Goal: Information Seeking & Learning: Check status

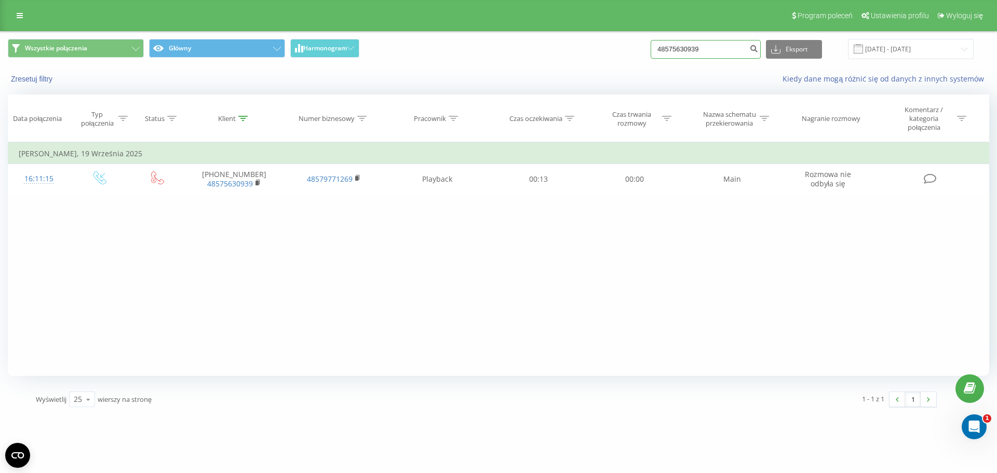
click at [730, 50] on input "48575630939" at bounding box center [705, 49] width 110 height 19
paste input "11114473"
type input "48511114473"
click at [758, 50] on button "submit" at bounding box center [753, 49] width 14 height 19
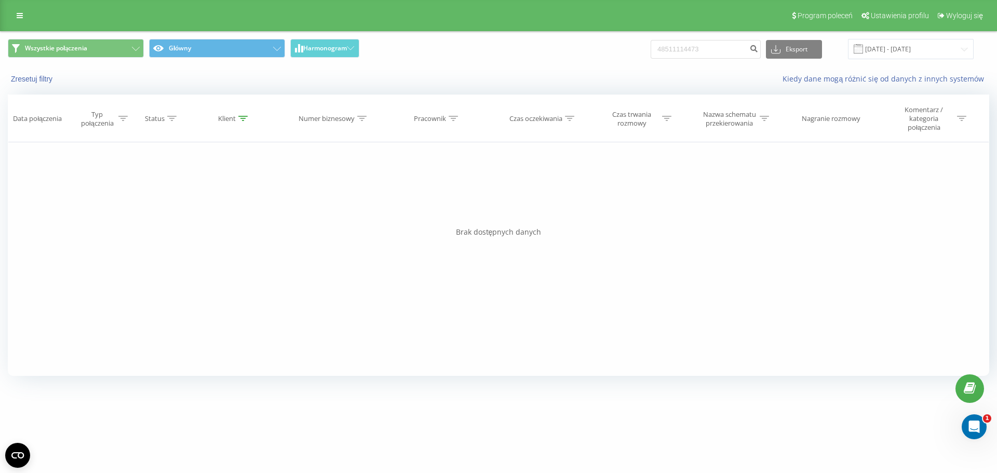
click at [18, 23] on div "Program poleceń Ustawienia profilu Wyloguj się" at bounding box center [498, 15] width 997 height 31
click at [20, 16] on icon at bounding box center [20, 15] width 6 height 7
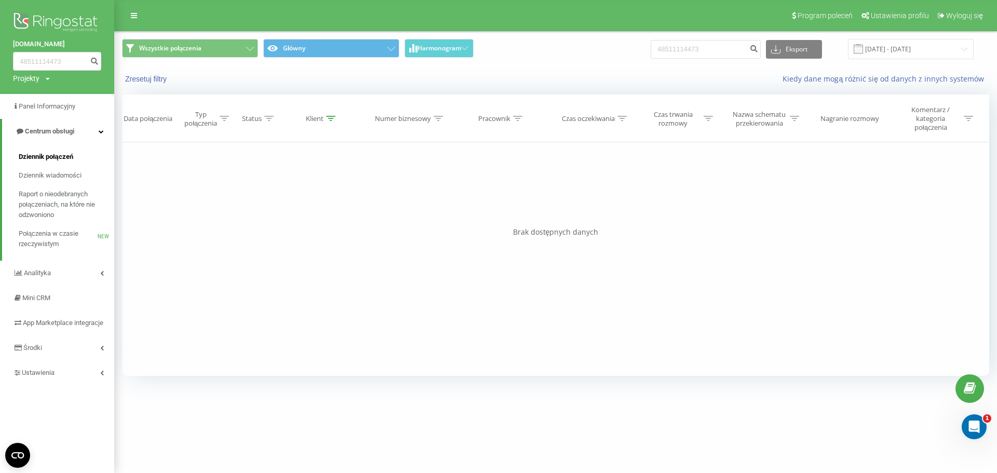
click at [58, 157] on span "Dziennik połączeń" at bounding box center [46, 157] width 54 height 10
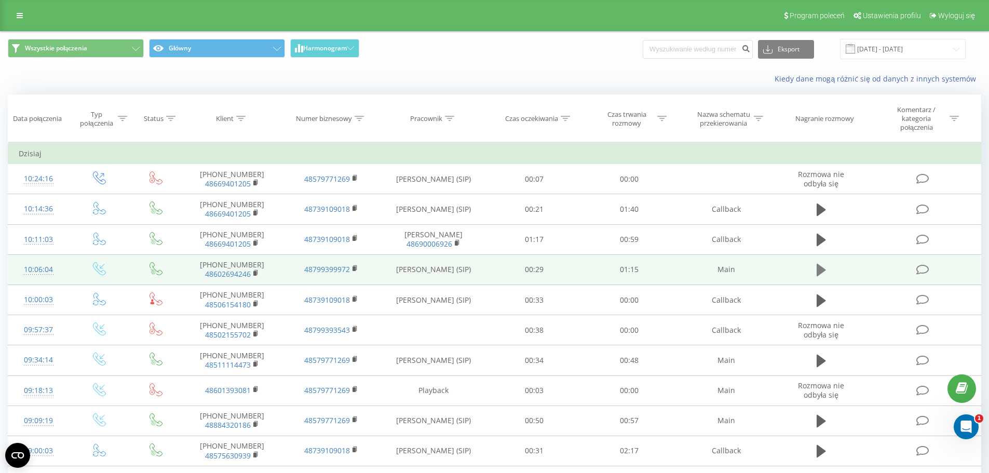
click at [821, 274] on icon at bounding box center [820, 270] width 9 height 15
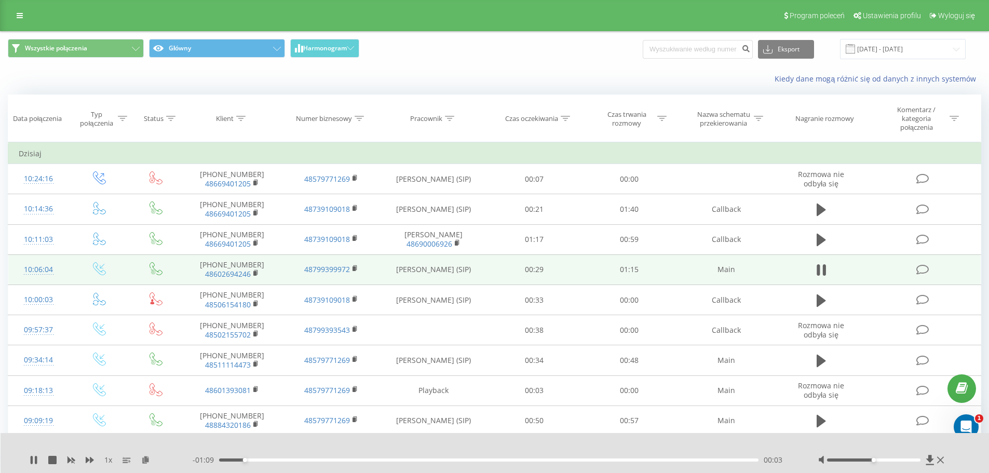
click at [821, 274] on icon at bounding box center [820, 270] width 9 height 15
click at [255, 275] on rect at bounding box center [254, 273] width 3 height 5
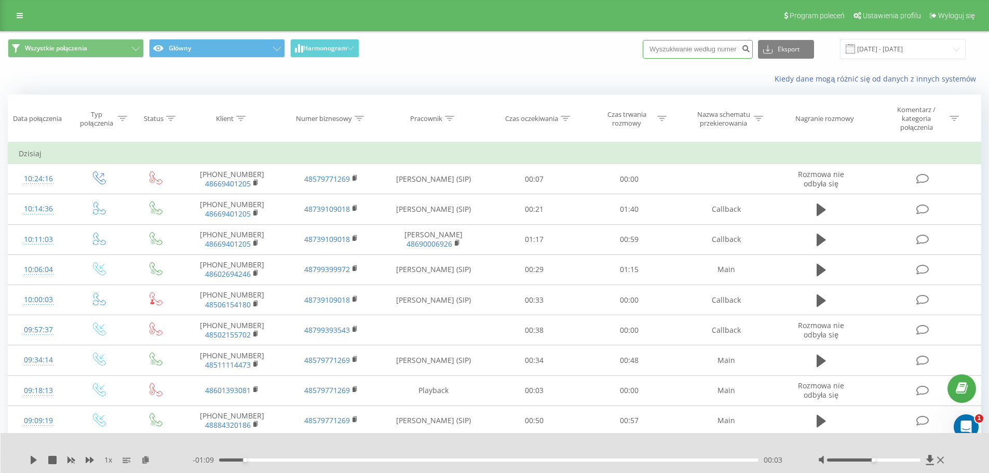
click at [702, 48] on input at bounding box center [698, 49] width 110 height 19
paste input "48661965144"
type input "48661965144"
click at [750, 48] on icon "submit" at bounding box center [745, 47] width 9 height 6
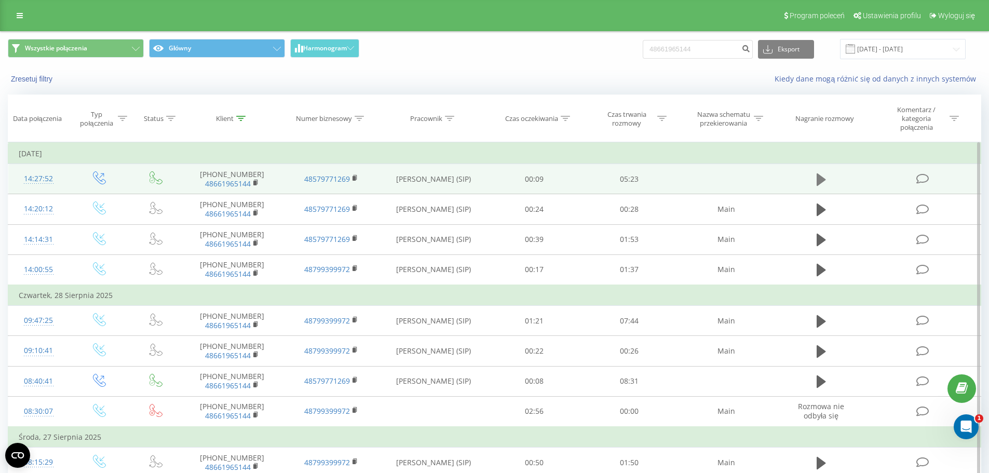
click at [825, 185] on icon at bounding box center [820, 179] width 9 height 15
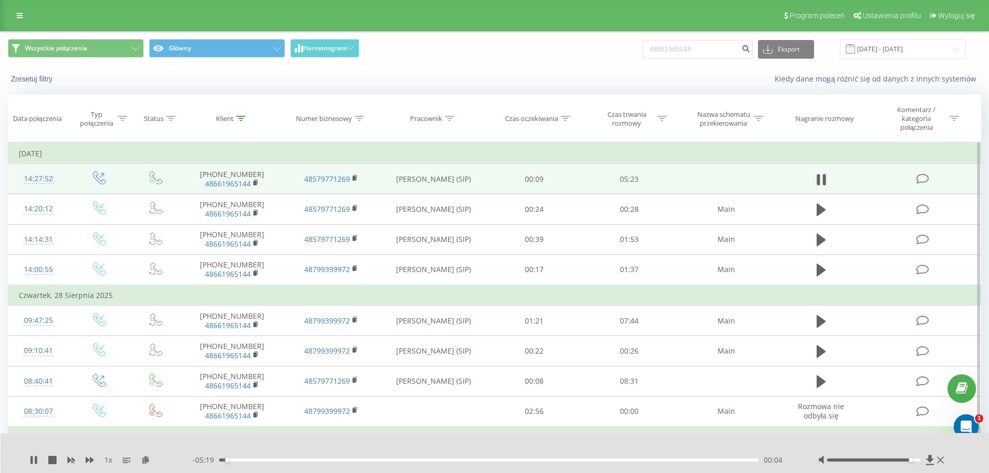
drag, startPoint x: 872, startPoint y: 461, endPoint x: 910, endPoint y: 459, distance: 37.4
click at [910, 459] on div "Accessibility label" at bounding box center [911, 460] width 4 height 4
click at [89, 456] on icon at bounding box center [90, 460] width 8 height 8
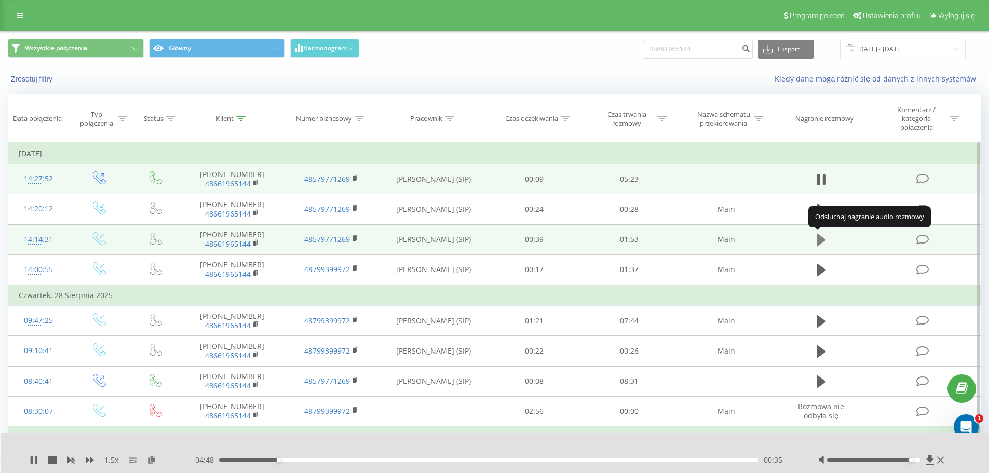
click at [816, 241] on icon at bounding box center [820, 240] width 9 height 12
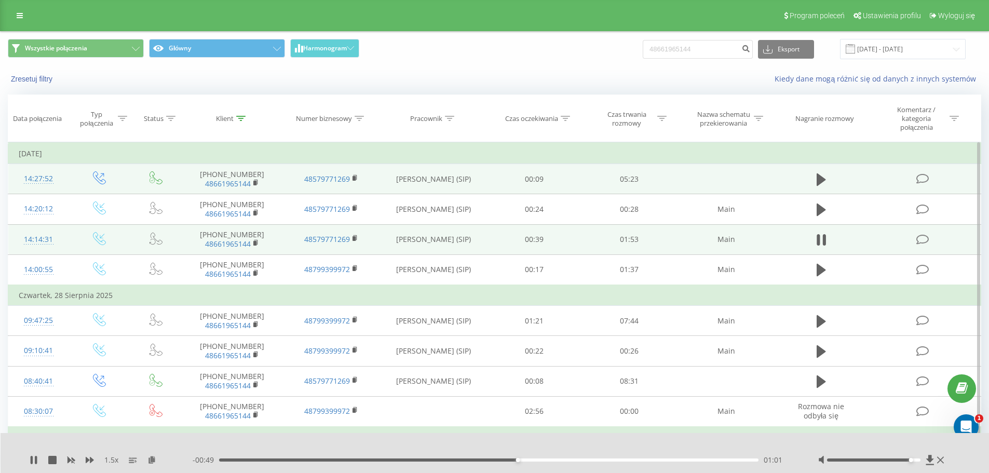
click at [570, 459] on div "01:01" at bounding box center [489, 459] width 540 height 3
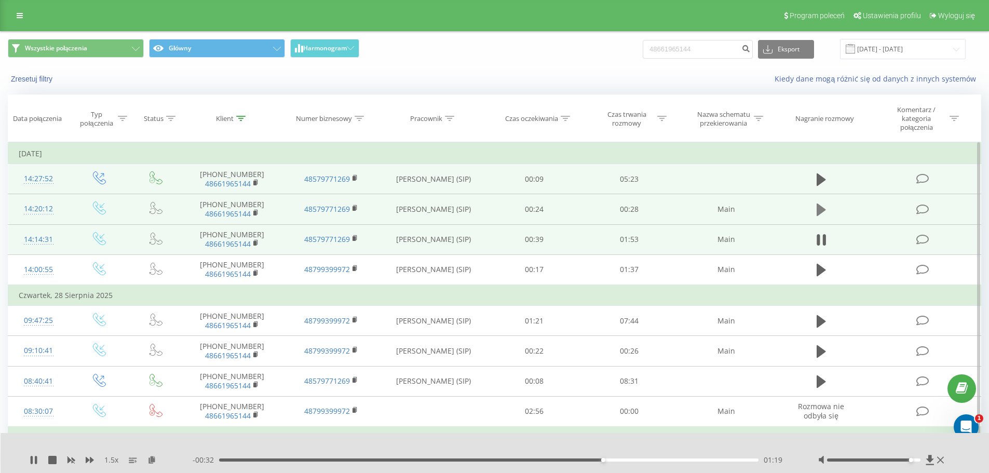
click at [819, 208] on icon at bounding box center [820, 209] width 9 height 12
